Goal: Information Seeking & Learning: Learn about a topic

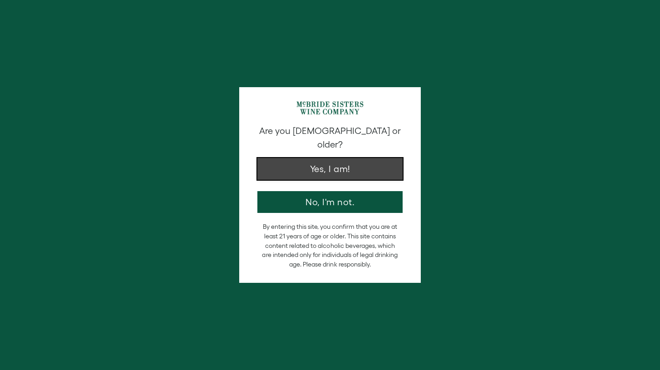
click at [349, 158] on button "Yes, I am!" at bounding box center [329, 169] width 145 height 22
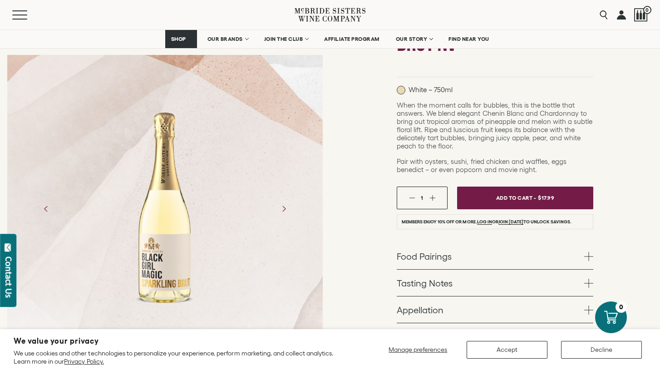
scroll to position [146, 0]
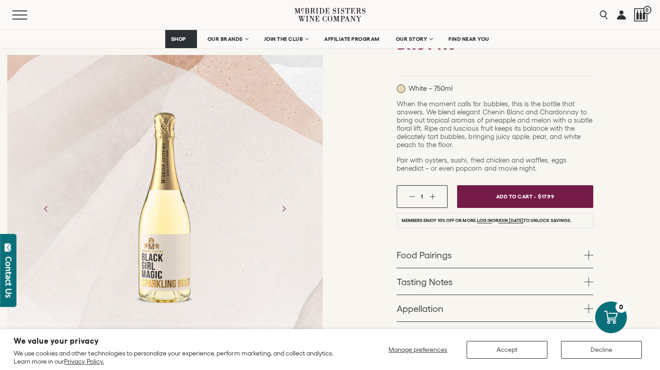
click at [397, 139] on p "When the moment calls for bubbles, this is the bottle that answers. We blend el…" at bounding box center [495, 124] width 197 height 49
drag, startPoint x: 495, startPoint y: 138, endPoint x: 417, endPoint y: 148, distance: 78.8
click at [417, 148] on p "When the moment calls for bubbles, this is the bottle that answers. We blend el…" at bounding box center [495, 124] width 197 height 49
copy p "juicy apple, pear, and white peach"
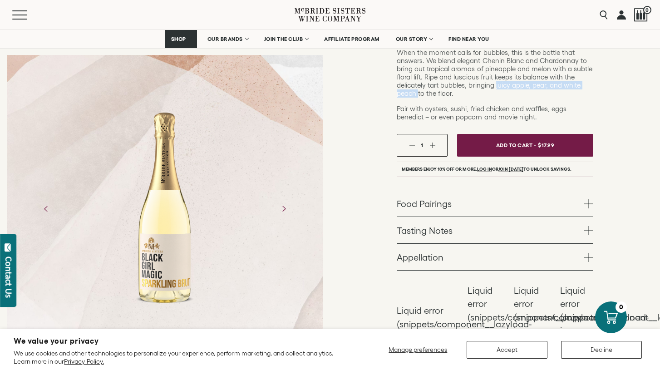
scroll to position [70, 0]
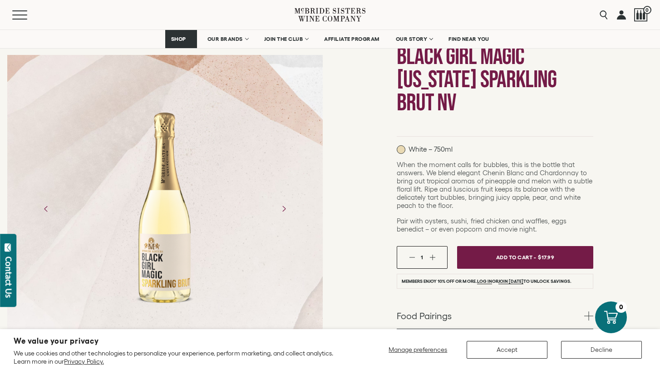
scroll to position [85, 0]
drag, startPoint x: 480, startPoint y: 173, endPoint x: 512, endPoint y: 172, distance: 32.2
click at [512, 172] on p "When the moment calls for bubbles, this is the bottle that answers. We blend el…" at bounding box center [495, 184] width 197 height 49
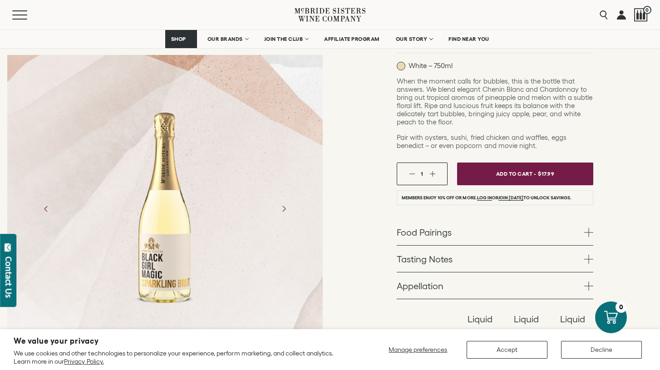
scroll to position [169, 0]
click at [588, 257] on span at bounding box center [588, 258] width 9 height 9
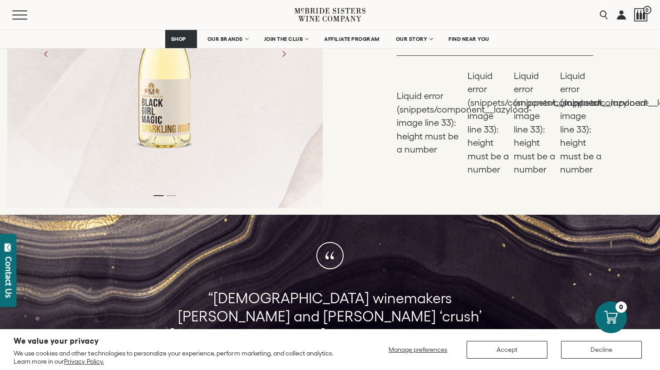
scroll to position [480, 0]
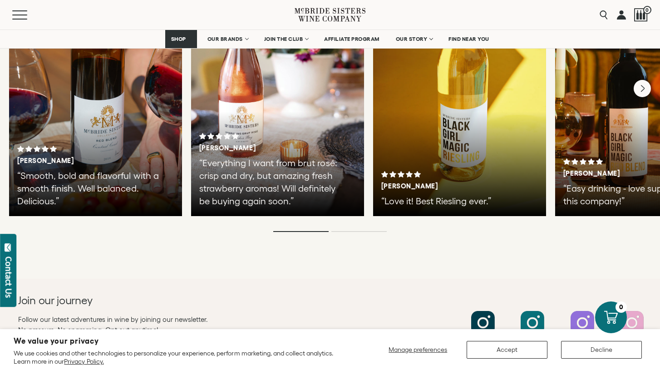
scroll to position [2245, 0]
